Goal: Information Seeking & Learning: Find specific page/section

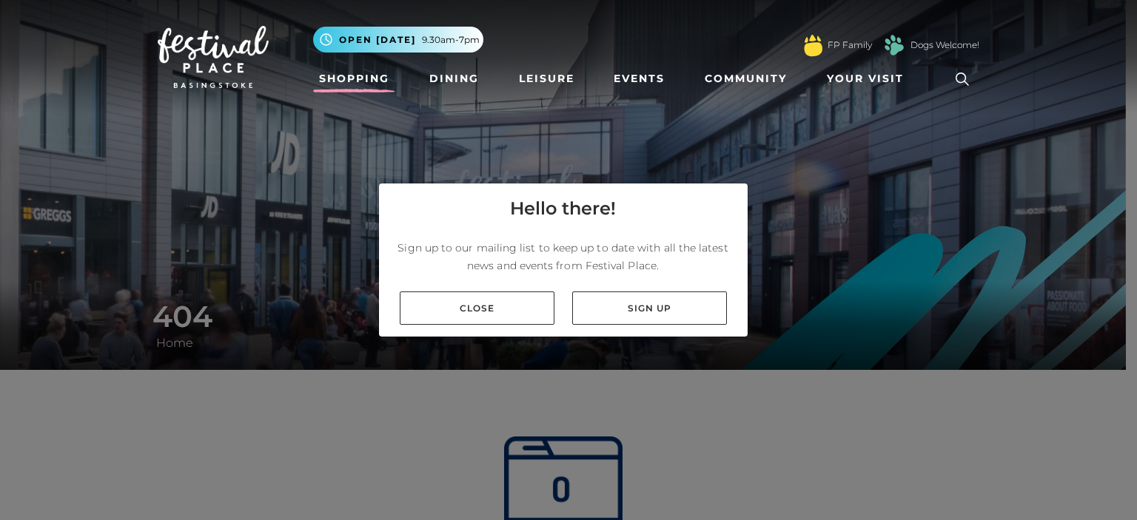
click at [359, 78] on link "Shopping" at bounding box center [354, 78] width 82 height 27
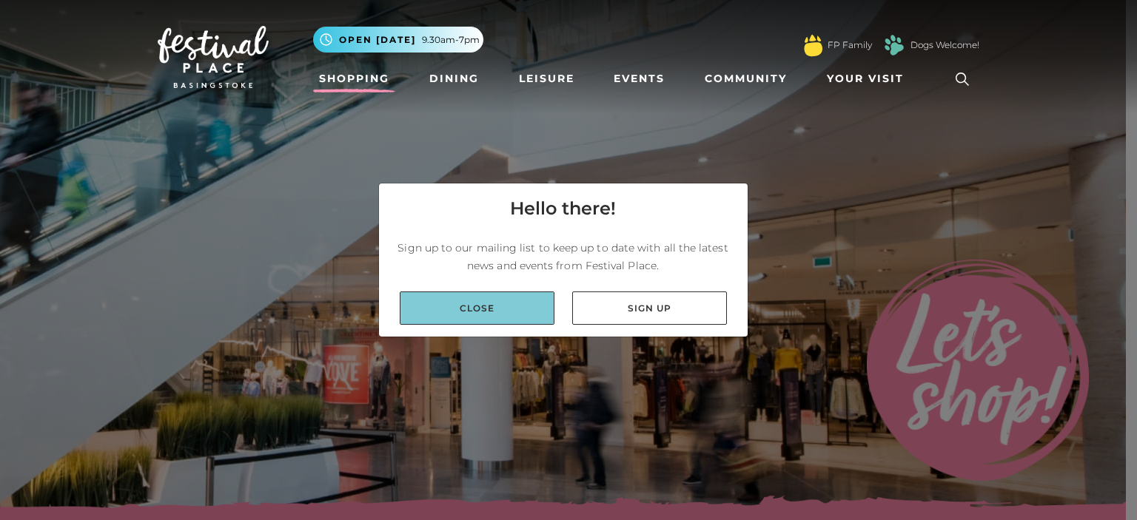
click at [497, 308] on link "Close" at bounding box center [477, 308] width 155 height 33
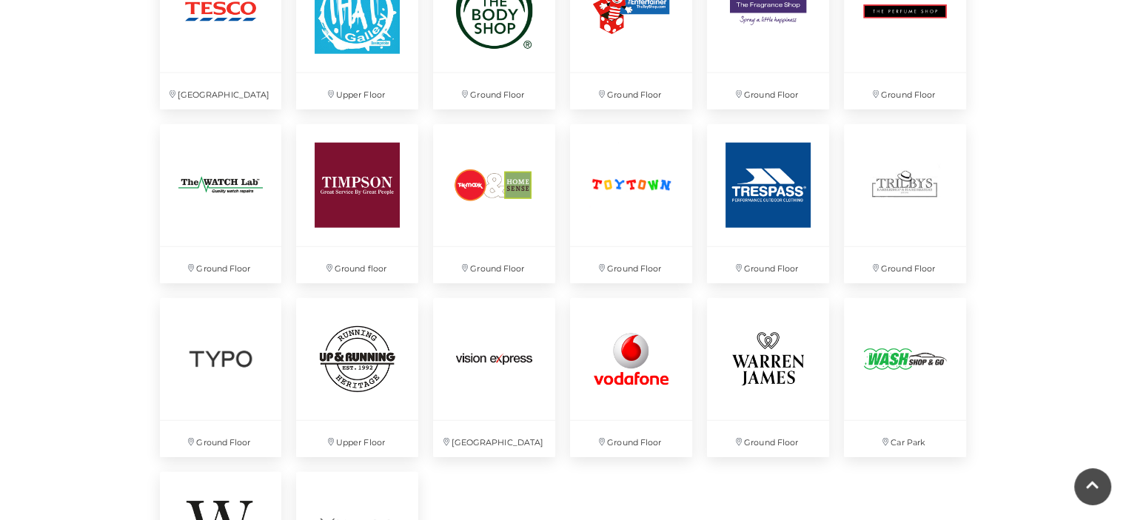
scroll to position [4287, 0]
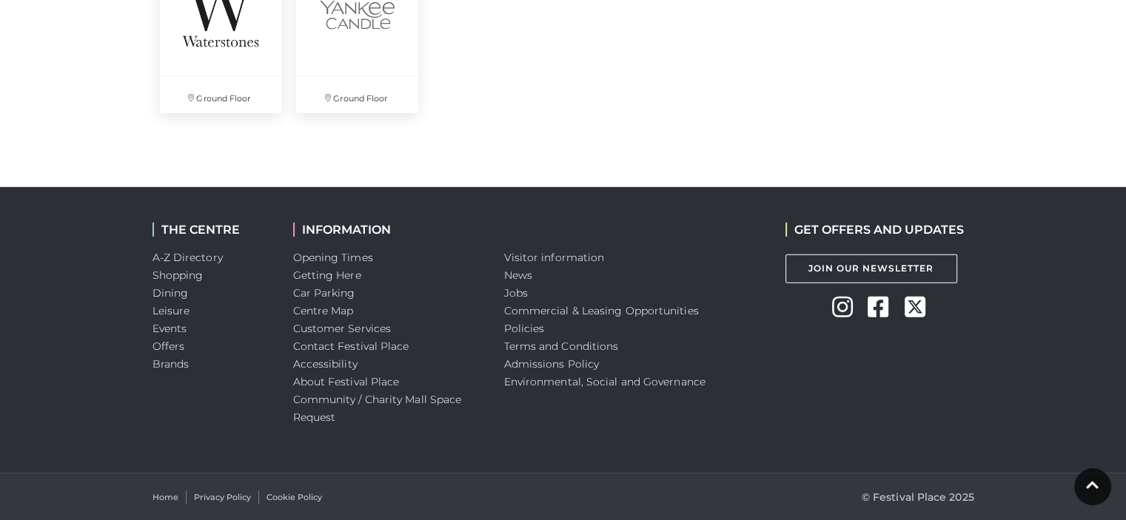
click at [320, 262] on li "Opening Times" at bounding box center [387, 258] width 189 height 18
click at [323, 260] on link "Opening Times" at bounding box center [333, 257] width 80 height 13
